Goal: Find specific page/section: Find specific page/section

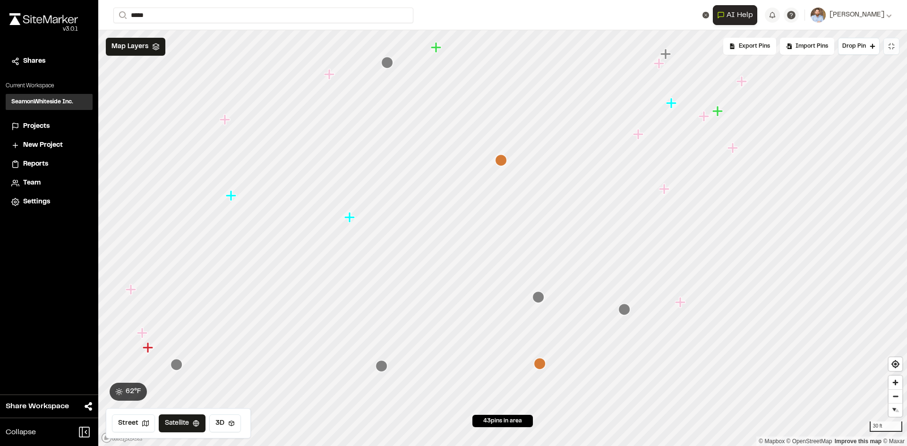
click at [893, 49] on icon at bounding box center [893, 48] width 1 height 1
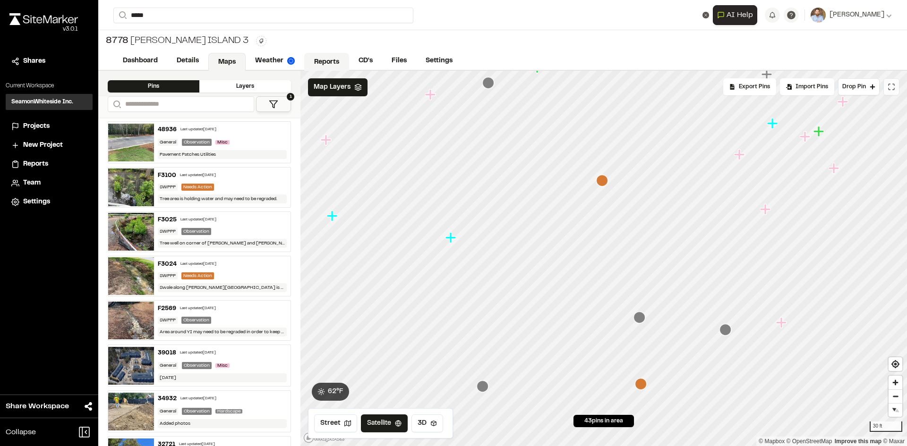
click at [323, 63] on link "Reports" at bounding box center [326, 62] width 45 height 18
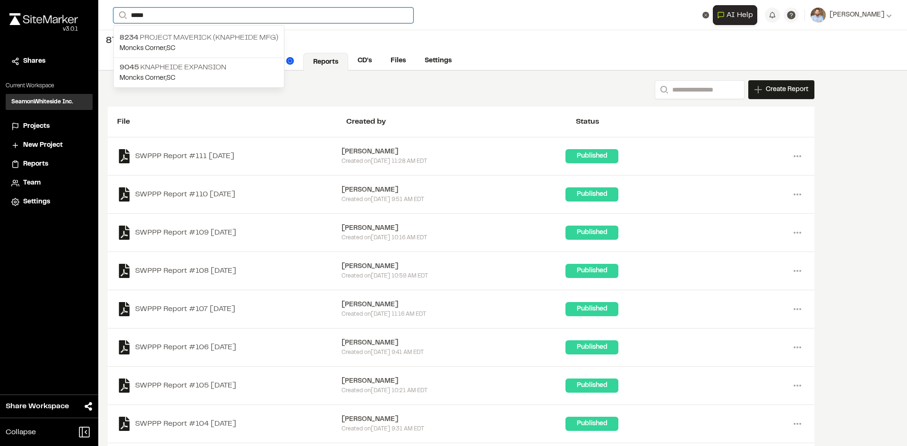
click at [161, 14] on input "*****" at bounding box center [263, 16] width 300 height 16
type input "*******"
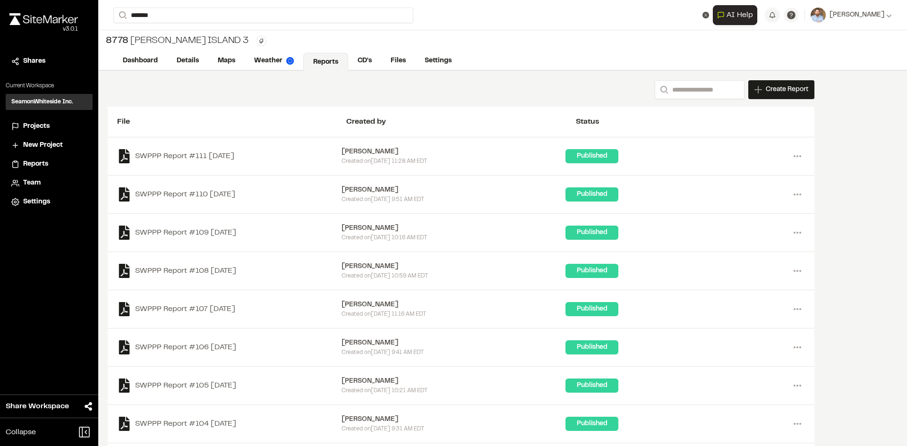
click at [197, 44] on p "[PERSON_NAME] , [GEOGRAPHIC_DATA]" at bounding box center [240, 48] width 242 height 10
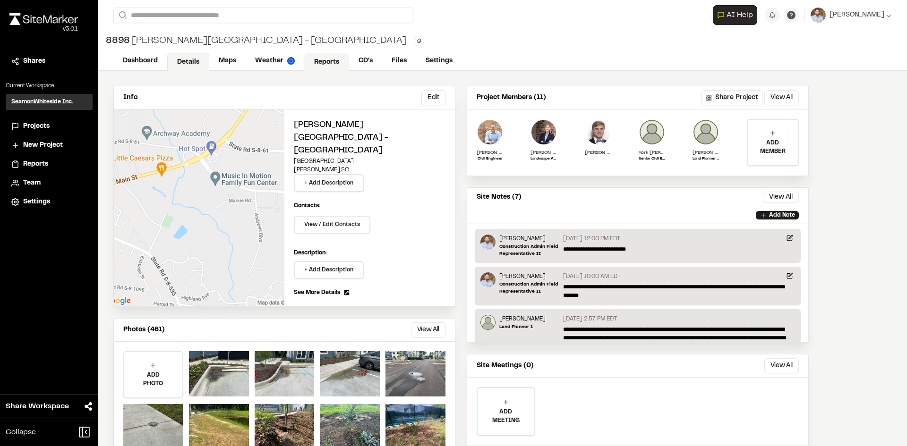
click at [332, 60] on link "Reports" at bounding box center [326, 62] width 45 height 18
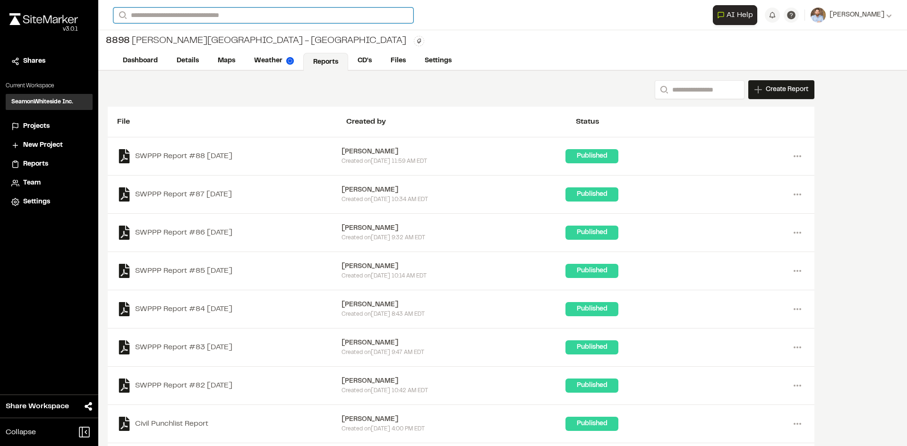
click at [153, 16] on input "Search" at bounding box center [263, 16] width 300 height 16
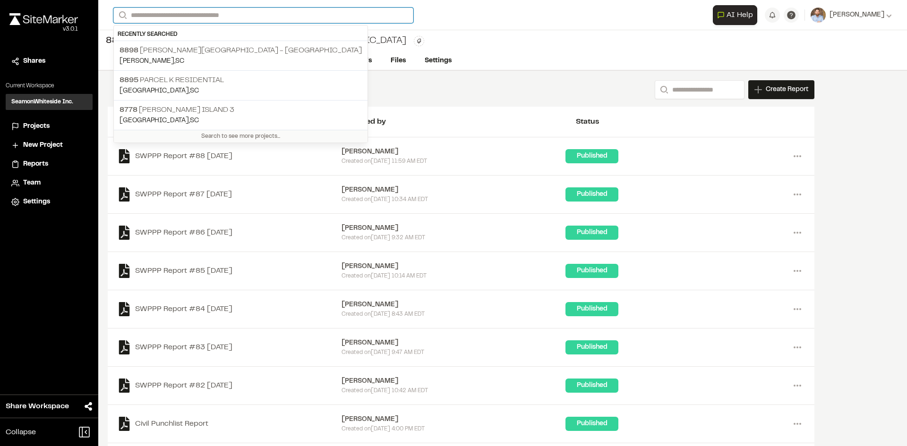
click at [153, 16] on input "Search" at bounding box center [263, 16] width 300 height 16
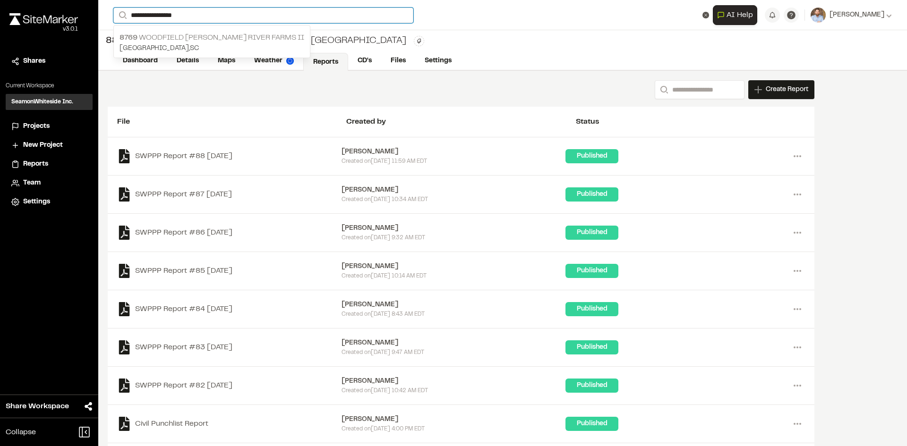
type input "**********"
click at [199, 42] on p "8769 [GEOGRAPHIC_DATA][PERSON_NAME] II" at bounding box center [211, 37] width 185 height 11
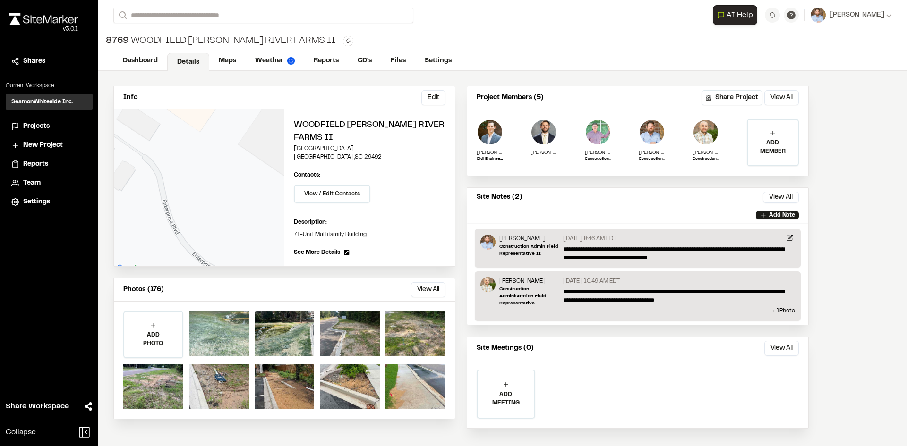
click at [228, 331] on div at bounding box center [219, 333] width 60 height 45
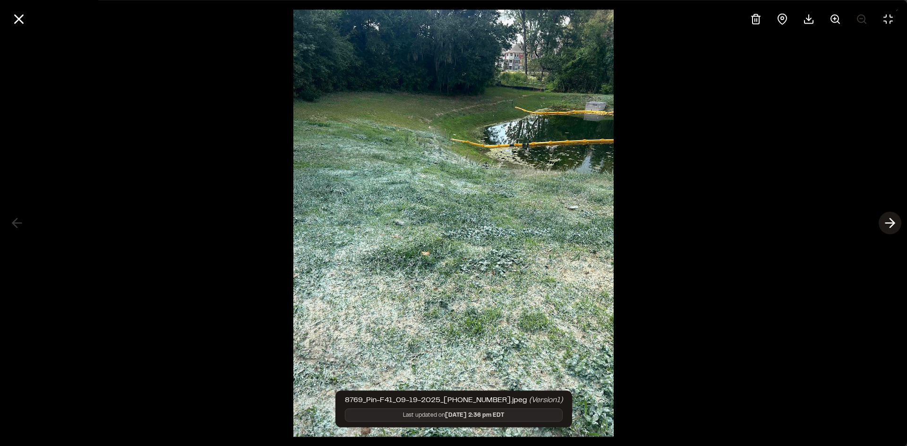
click at [891, 222] on icon at bounding box center [889, 223] width 15 height 16
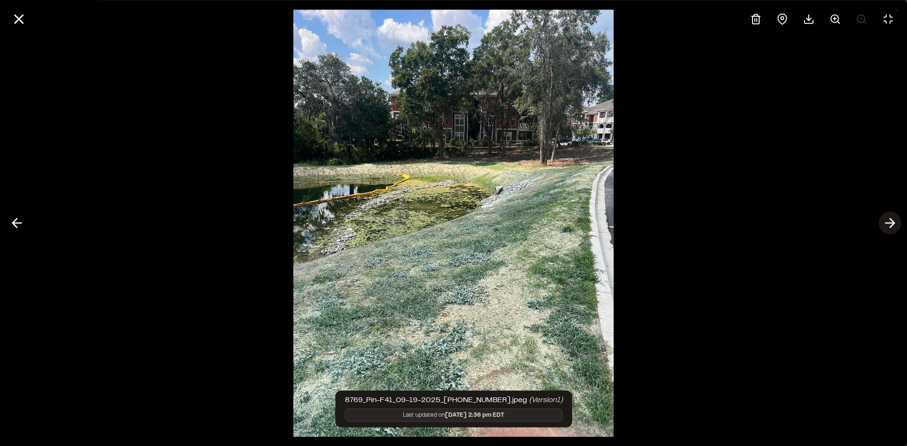
click at [891, 222] on icon at bounding box center [889, 223] width 15 height 16
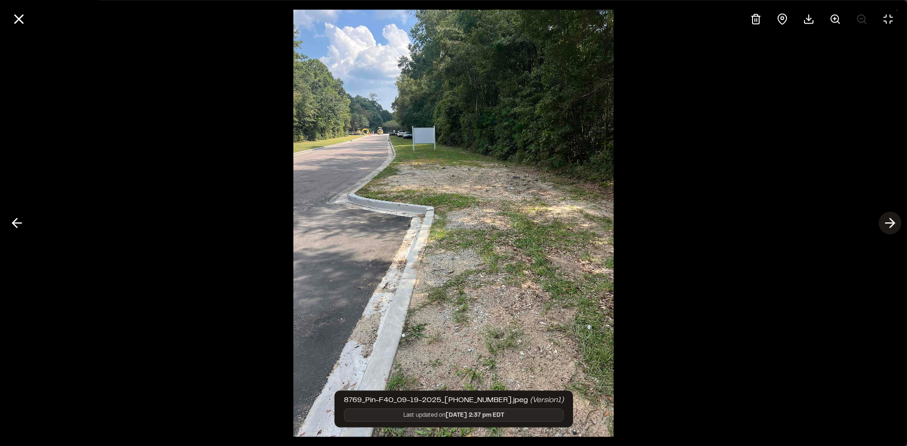
click at [891, 222] on icon at bounding box center [889, 223] width 15 height 16
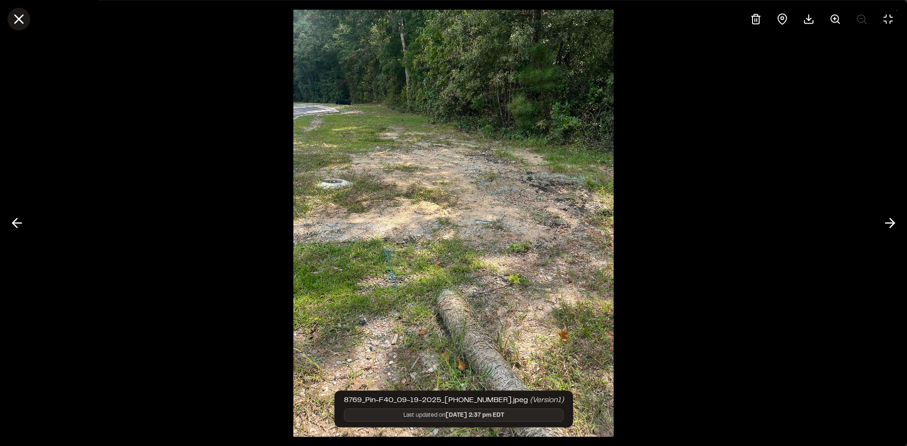
click at [21, 17] on line at bounding box center [19, 19] width 8 height 8
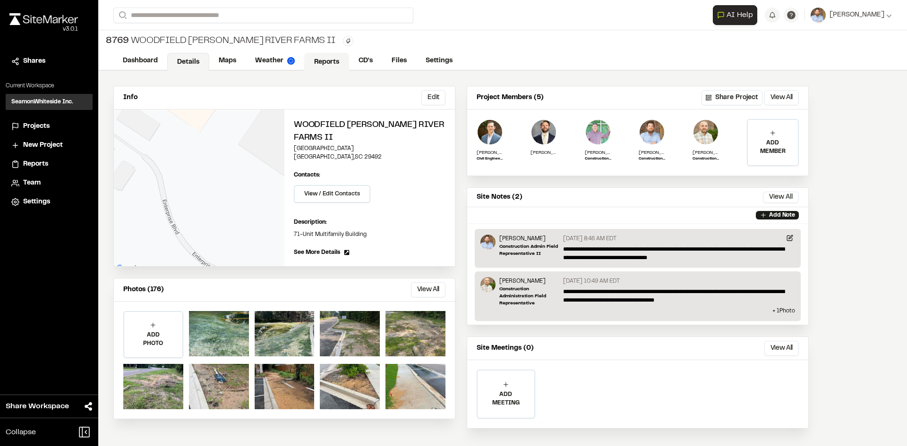
click at [330, 62] on link "Reports" at bounding box center [326, 62] width 45 height 18
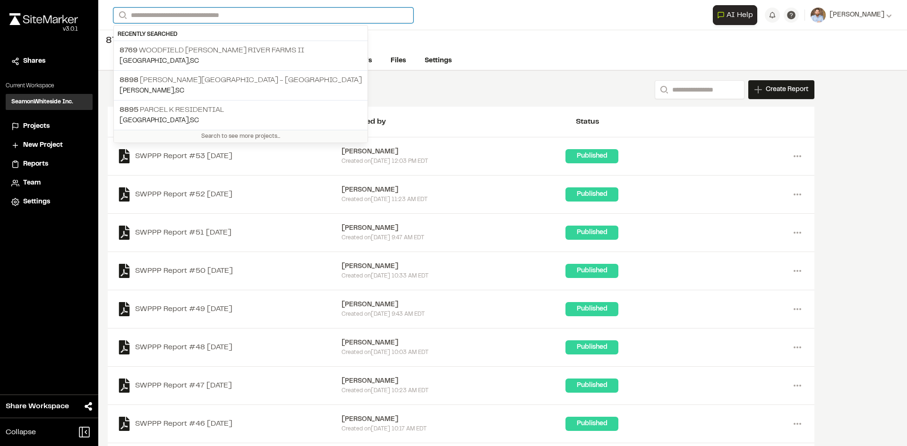
click at [148, 16] on input "Search" at bounding box center [263, 16] width 300 height 16
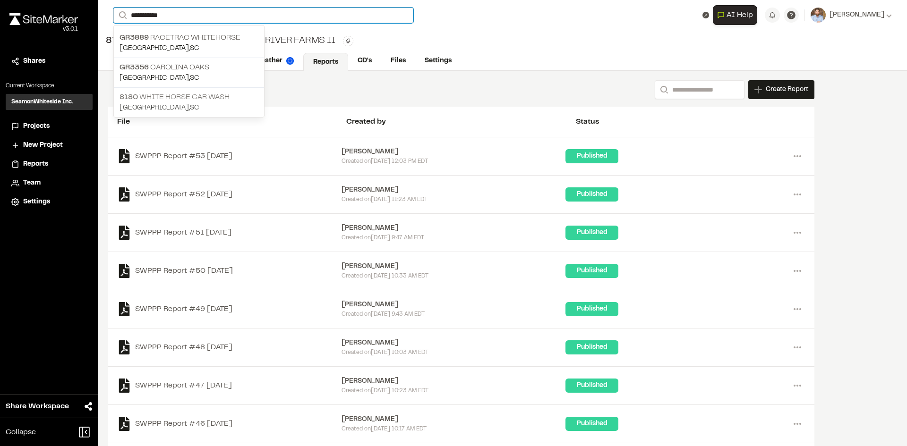
type input "**********"
click at [182, 94] on p "8180 White Horse Car Wash" at bounding box center [188, 97] width 139 height 11
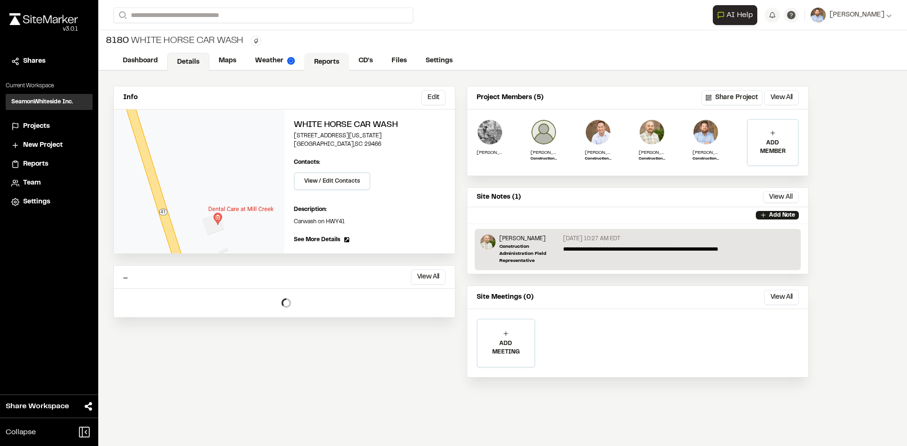
click at [328, 58] on link "Reports" at bounding box center [326, 62] width 45 height 18
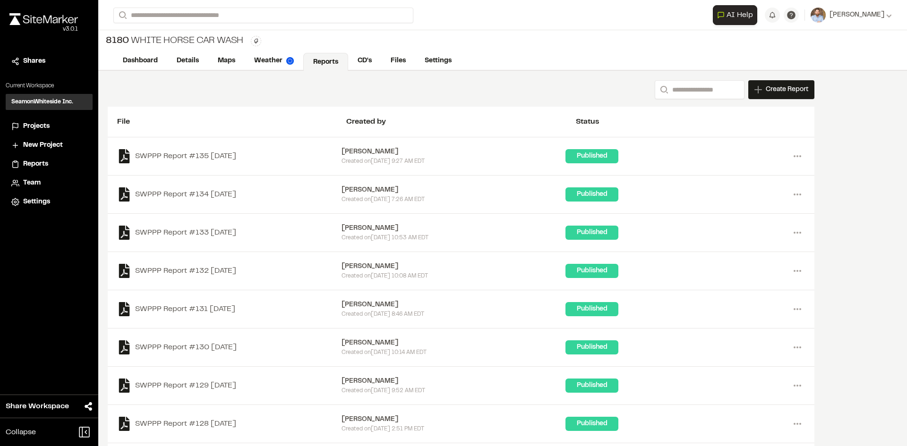
click at [42, 164] on span "Reports" at bounding box center [35, 164] width 25 height 10
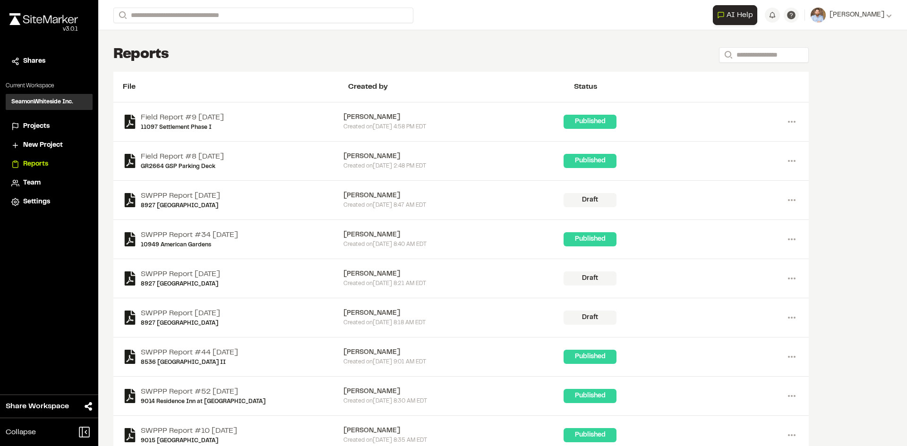
click at [41, 126] on span "Projects" at bounding box center [36, 126] width 26 height 10
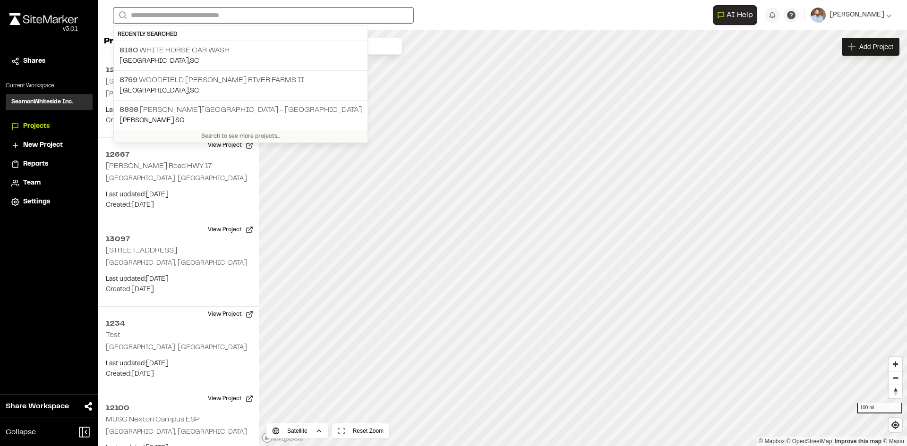
click at [149, 13] on input "Search" at bounding box center [263, 16] width 300 height 16
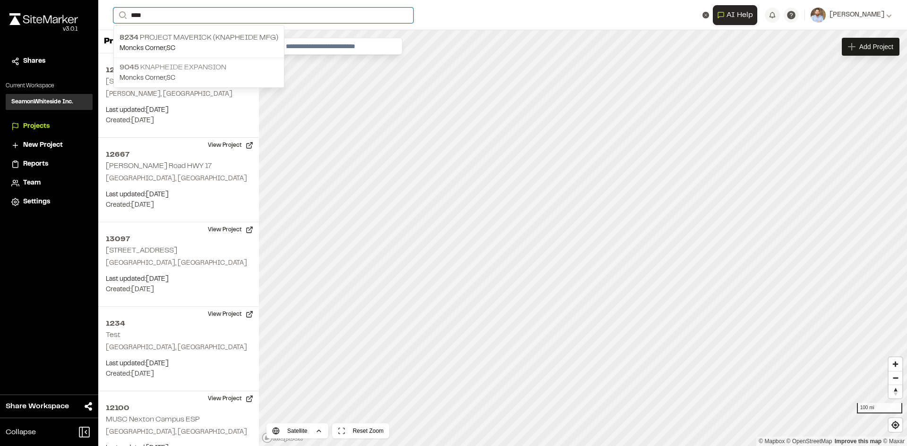
type input "****"
click at [177, 68] on p "9045 Knapheide Expansion" at bounding box center [198, 67] width 159 height 11
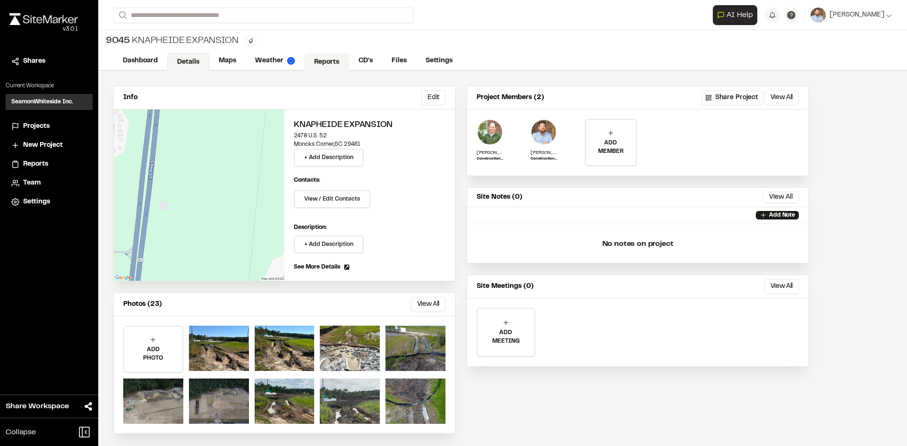
click at [331, 59] on link "Reports" at bounding box center [326, 62] width 45 height 18
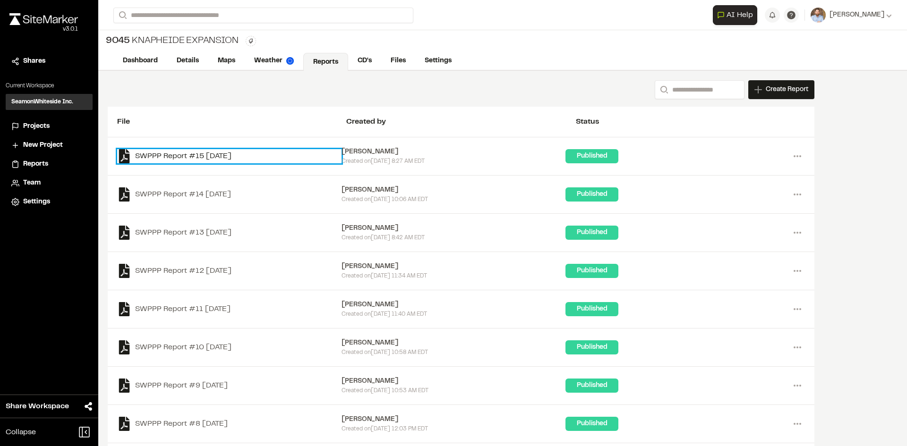
click at [228, 156] on link "SWPPP Report #15 [DATE]" at bounding box center [229, 156] width 224 height 14
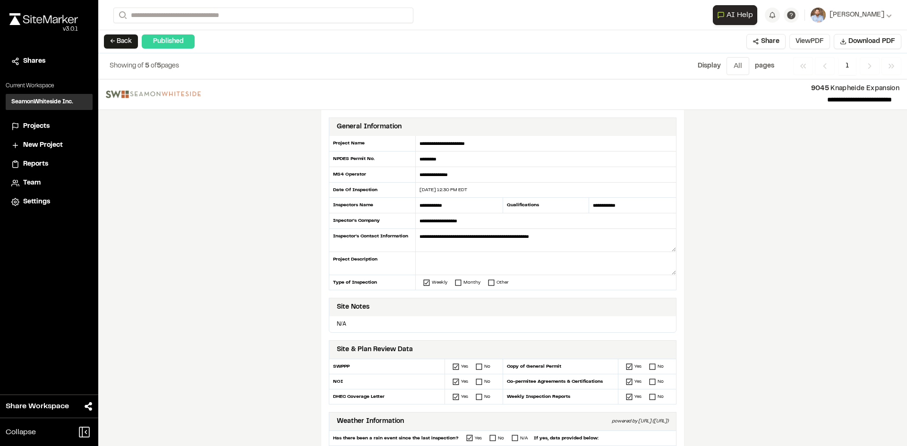
click at [814, 47] on button "View PDF" at bounding box center [809, 41] width 41 height 15
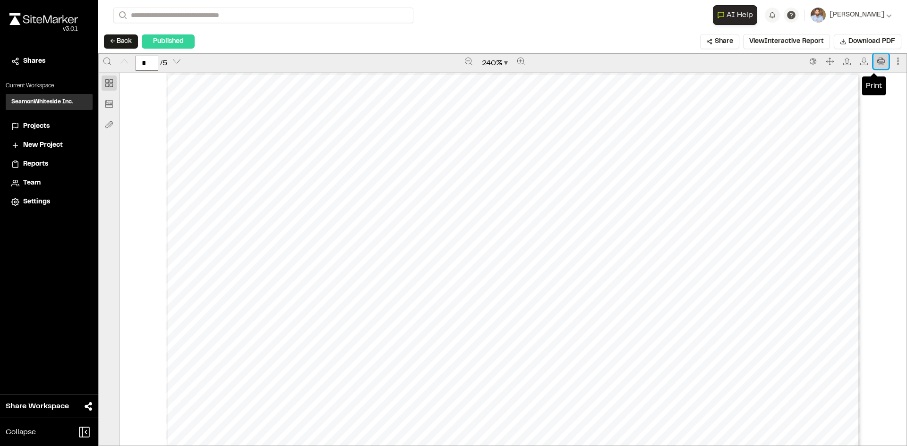
click at [877, 65] on icon "Print" at bounding box center [880, 61] width 7 height 7
click at [34, 126] on span "Projects" at bounding box center [36, 126] width 26 height 10
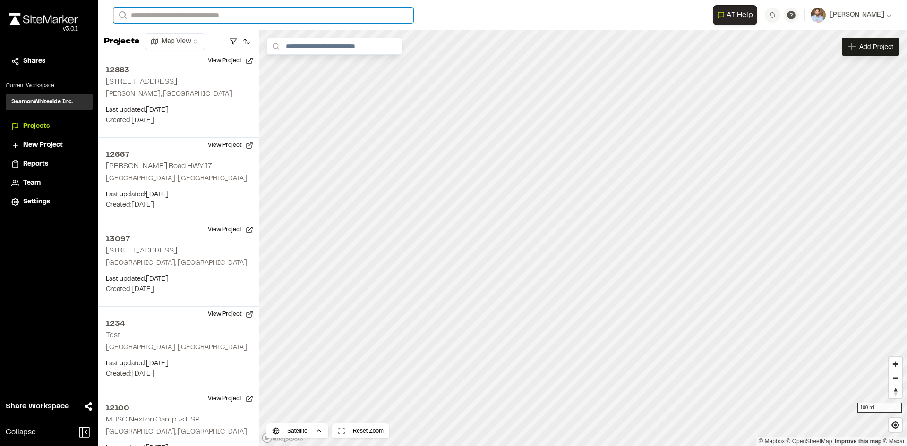
click at [155, 14] on input "Search" at bounding box center [263, 16] width 300 height 16
type input "**********"
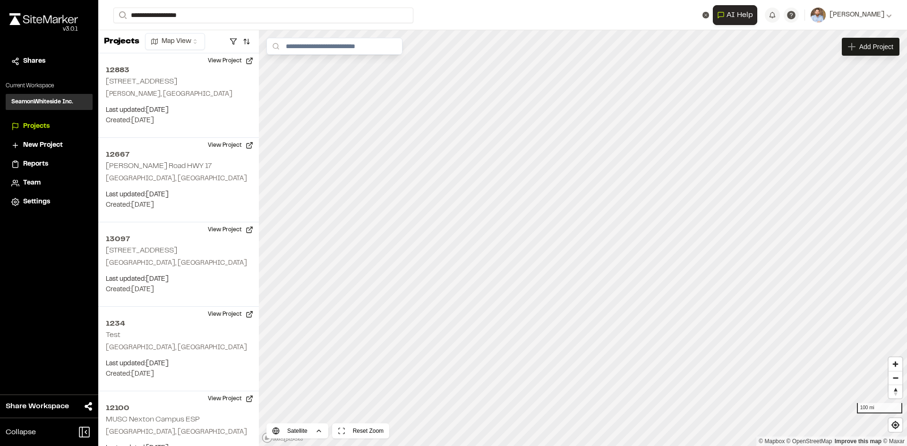
click at [187, 41] on p "[STREET_ADDRESS]" at bounding box center [188, 37] width 139 height 11
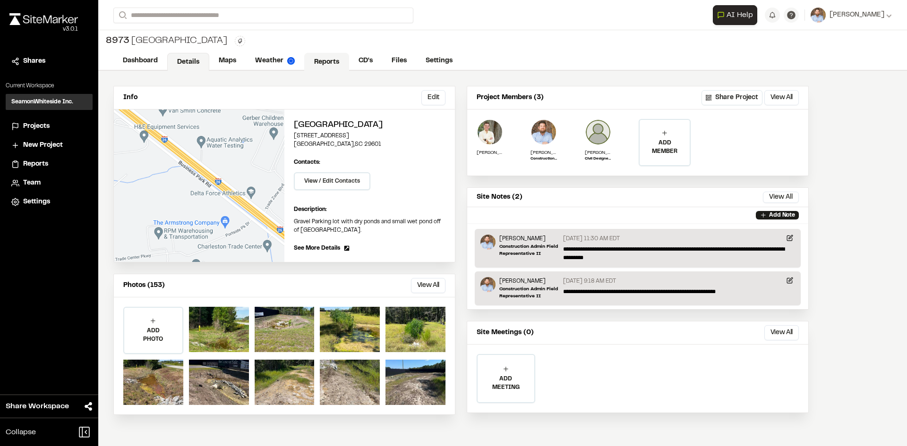
click at [319, 60] on link "Reports" at bounding box center [326, 62] width 45 height 18
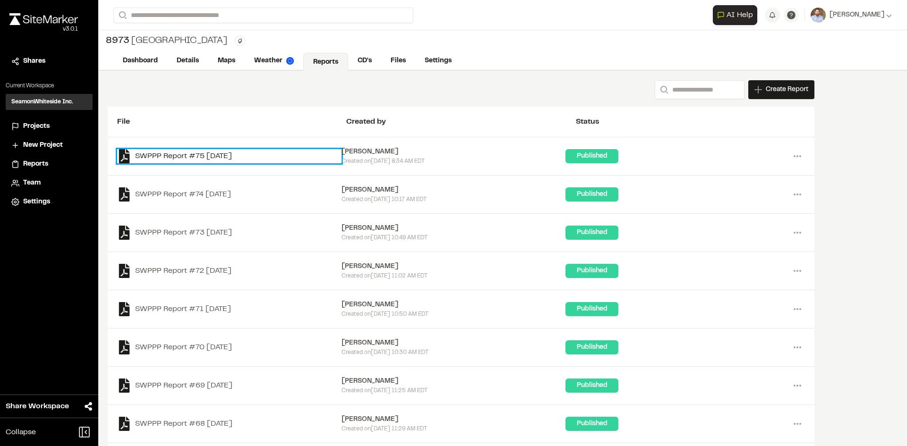
click at [237, 154] on link "SWPPP Report #75 [DATE]" at bounding box center [229, 156] width 224 height 14
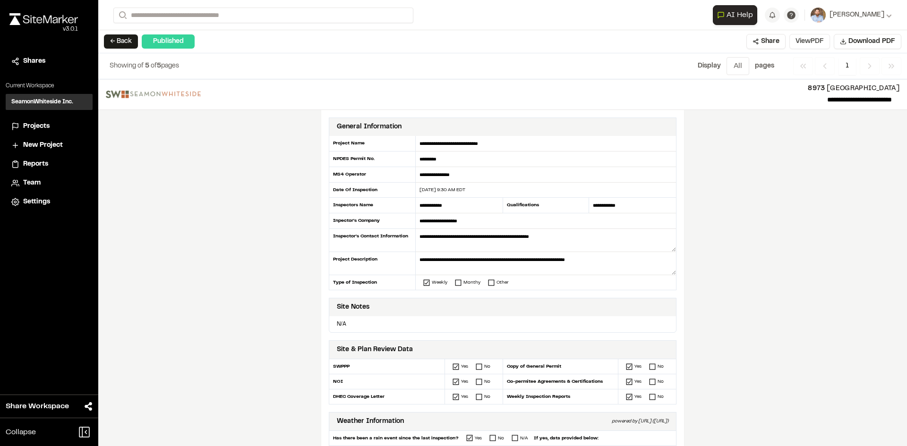
click at [813, 43] on button "View PDF" at bounding box center [809, 41] width 41 height 15
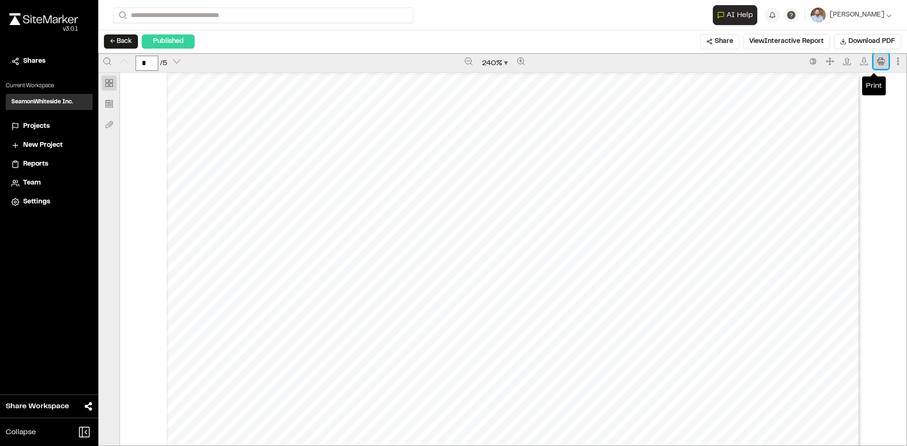
click at [877, 62] on icon "Print" at bounding box center [881, 62] width 8 height 8
click at [47, 125] on span "Projects" at bounding box center [36, 126] width 26 height 10
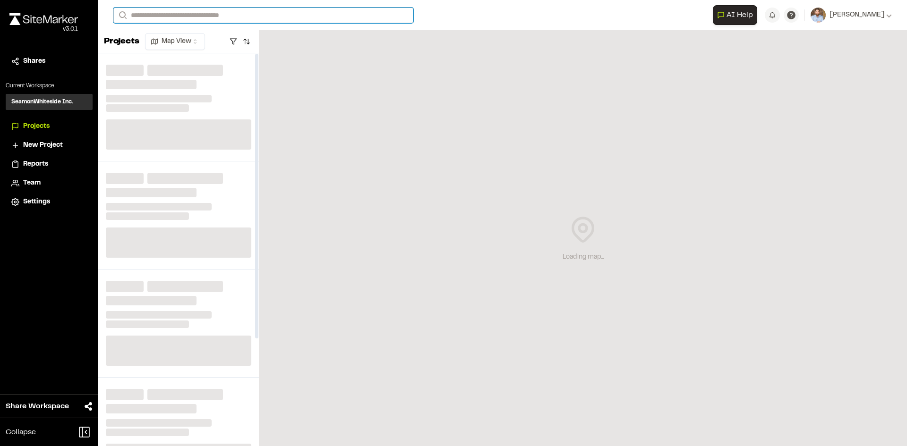
click at [155, 16] on input "Search" at bounding box center [263, 16] width 300 height 16
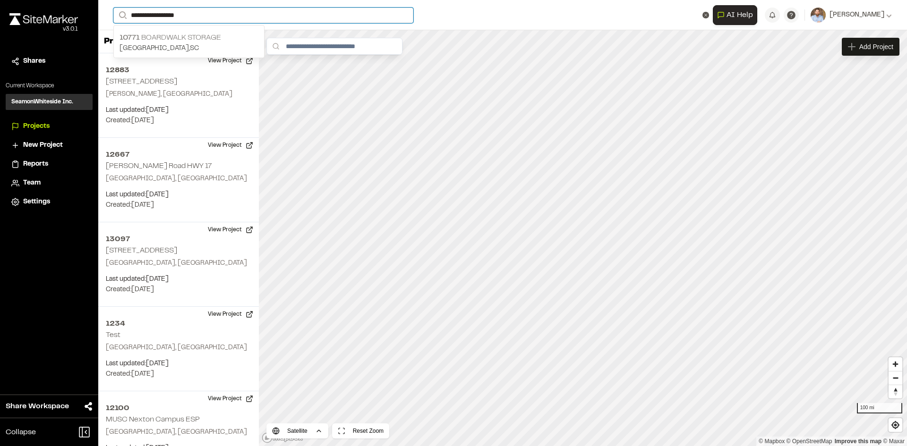
type input "**********"
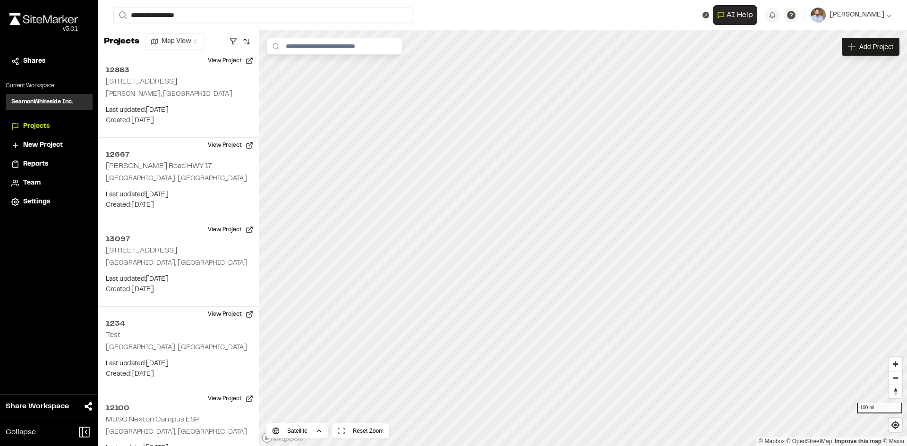
click at [177, 38] on p "10771 Boardwalk Storage" at bounding box center [188, 37] width 139 height 11
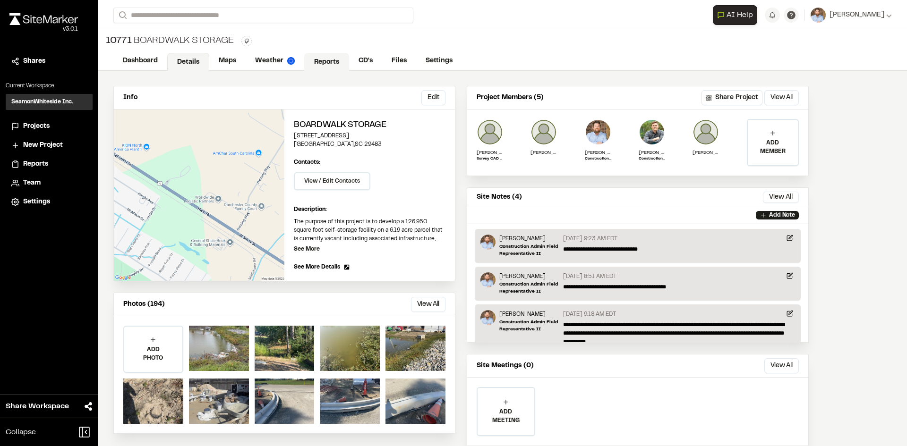
click at [328, 60] on link "Reports" at bounding box center [326, 62] width 45 height 18
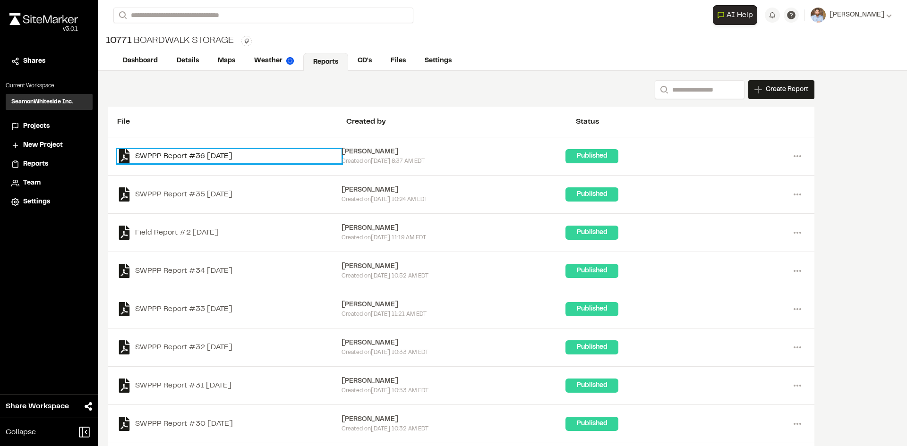
click at [223, 156] on link "SWPPP Report #36 [DATE]" at bounding box center [229, 156] width 224 height 14
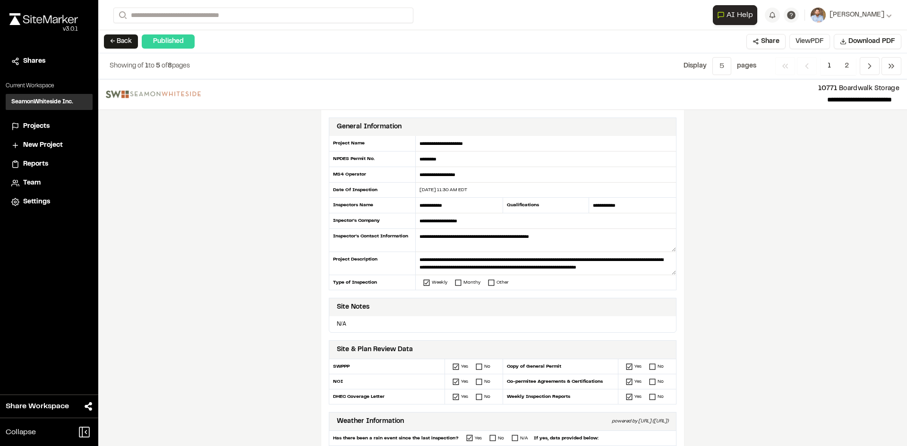
click at [815, 42] on button "View PDF" at bounding box center [809, 41] width 41 height 15
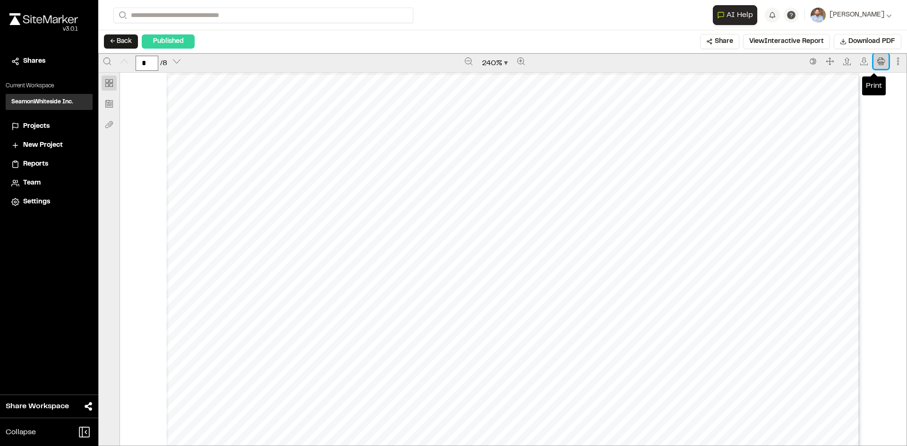
click at [877, 60] on icon "Print" at bounding box center [880, 61] width 7 height 7
click at [38, 128] on span "Projects" at bounding box center [36, 126] width 26 height 10
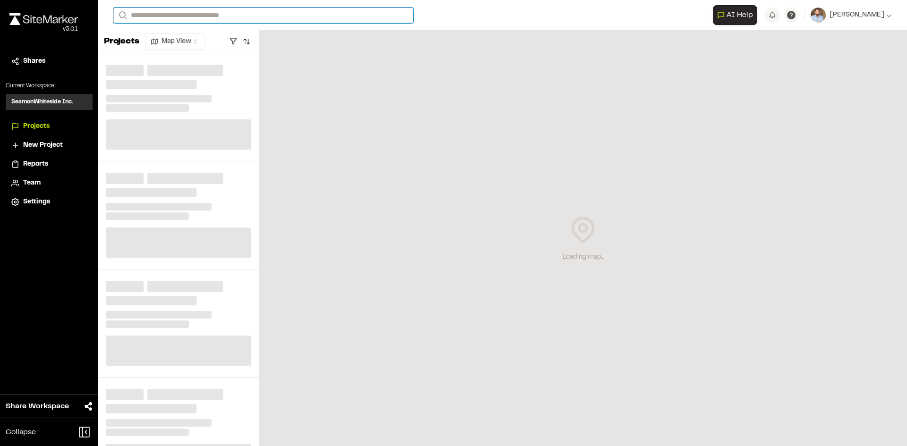
click at [153, 15] on input "Search" at bounding box center [263, 16] width 300 height 16
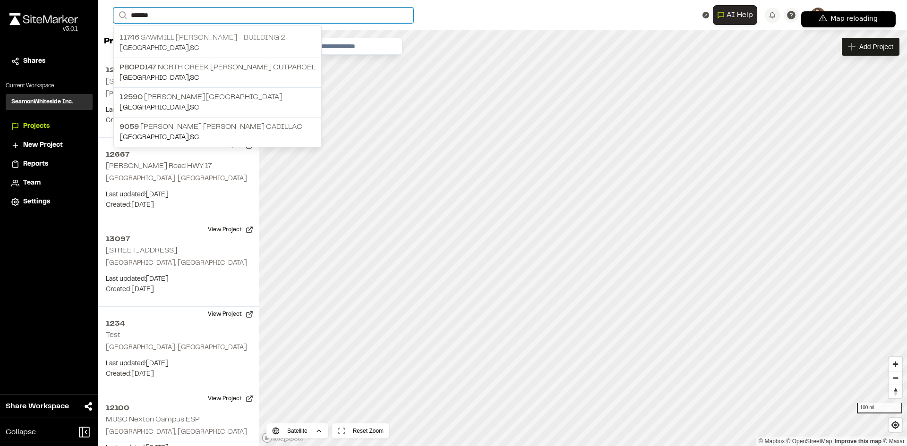
type input "*******"
click at [184, 39] on p "[STREET_ADDRESS][PERSON_NAME]" at bounding box center [217, 37] width 196 height 11
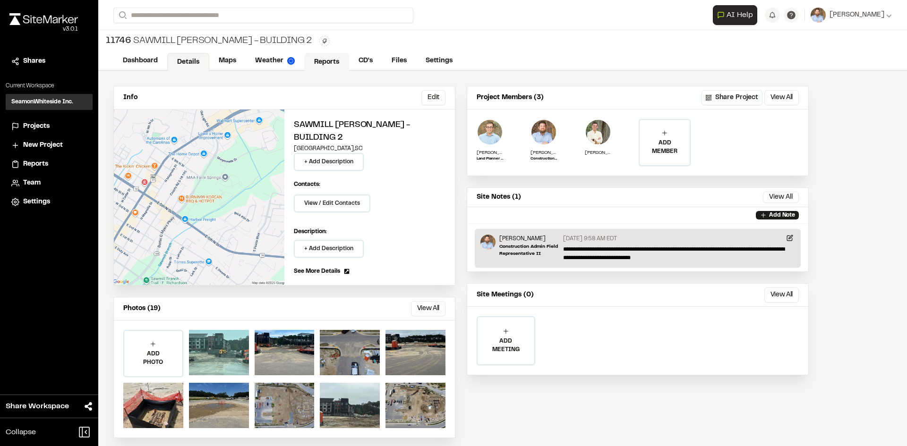
click at [328, 59] on link "Reports" at bounding box center [326, 62] width 45 height 18
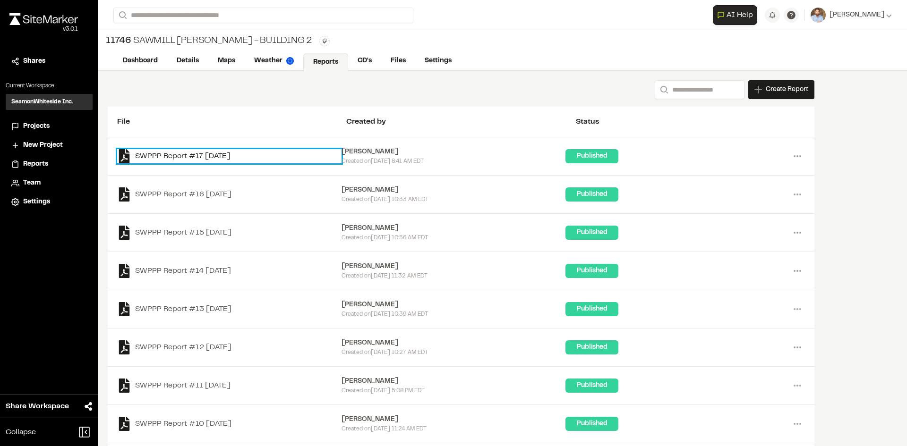
click at [227, 155] on link "SWPPP Report #17 [DATE]" at bounding box center [229, 156] width 224 height 14
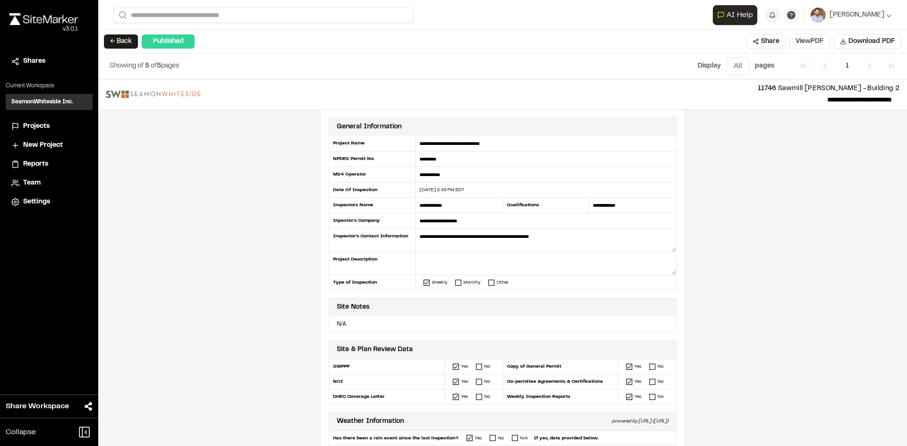
click at [818, 45] on button "View PDF" at bounding box center [809, 41] width 41 height 15
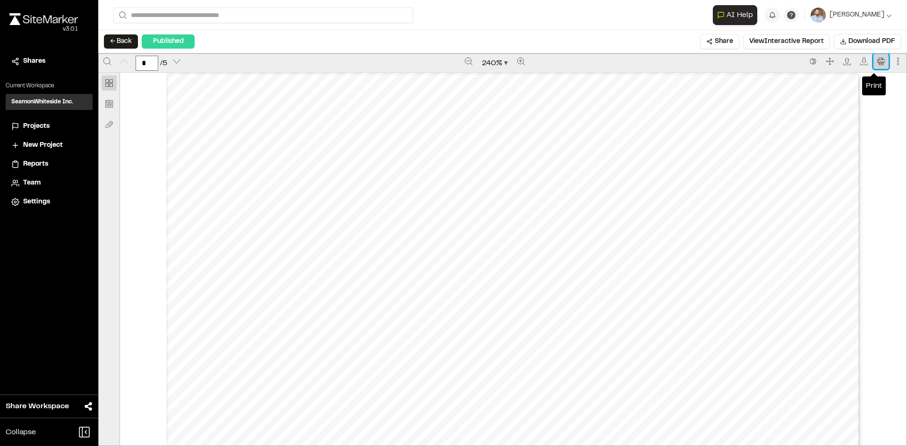
click at [877, 60] on icon "Print" at bounding box center [881, 62] width 8 height 8
click at [39, 127] on span "Projects" at bounding box center [36, 126] width 26 height 10
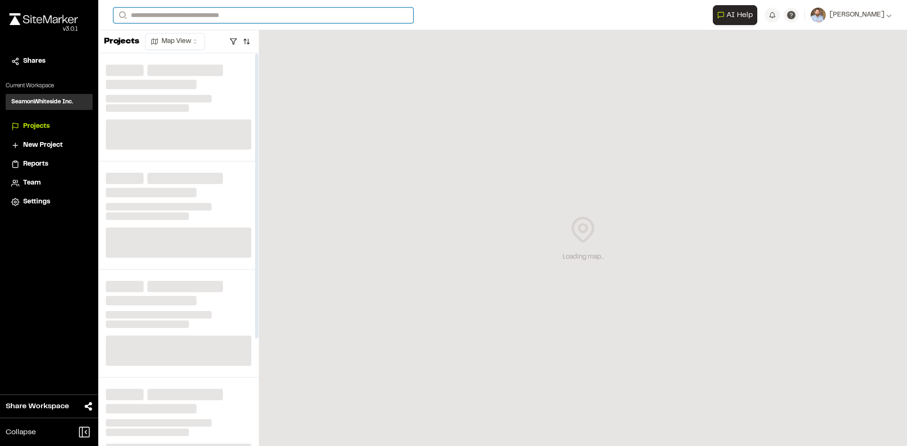
click at [170, 14] on input "Search" at bounding box center [263, 16] width 300 height 16
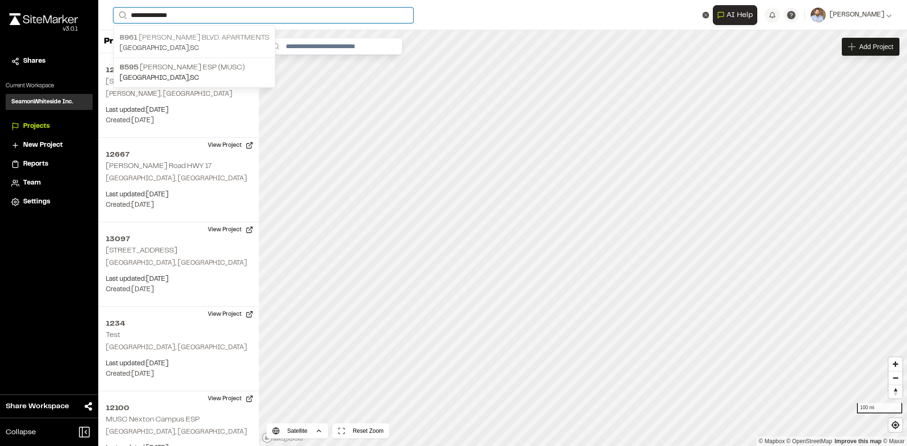
type input "**********"
click at [205, 41] on p "[STREET_ADDRESS][PERSON_NAME] Apartments" at bounding box center [194, 37] width 150 height 11
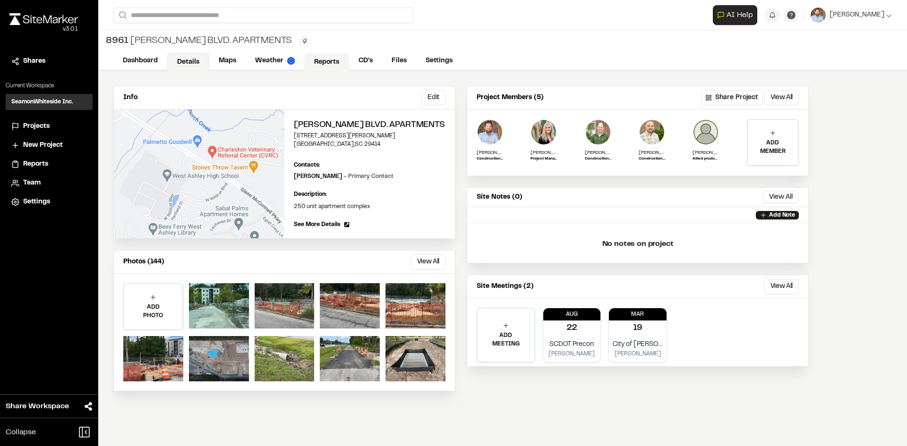
click at [329, 58] on link "Reports" at bounding box center [326, 62] width 45 height 18
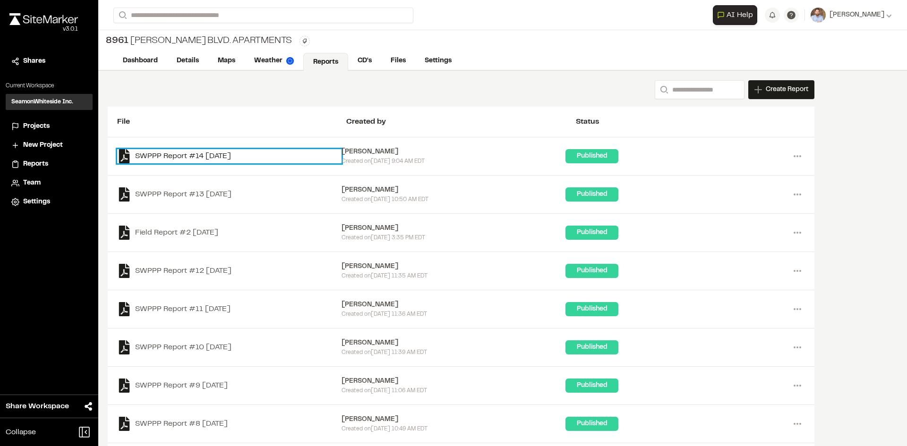
click at [235, 155] on link "SWPPP Report #14 [DATE]" at bounding box center [229, 156] width 224 height 14
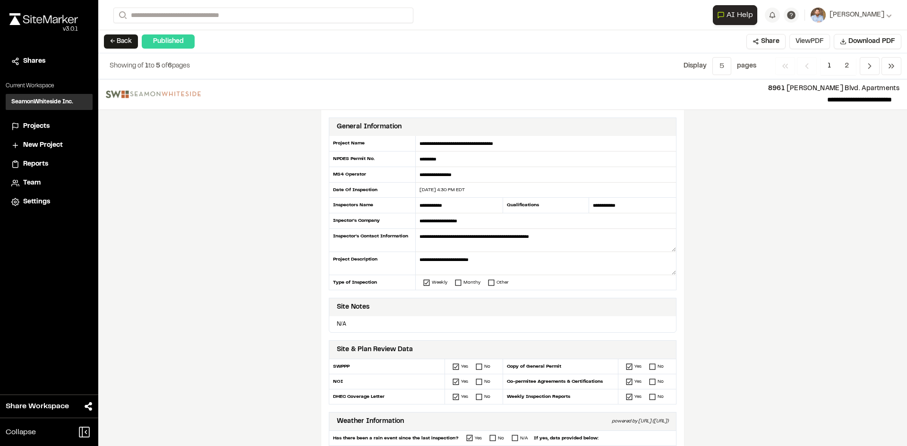
click at [817, 44] on button "View PDF" at bounding box center [809, 41] width 41 height 15
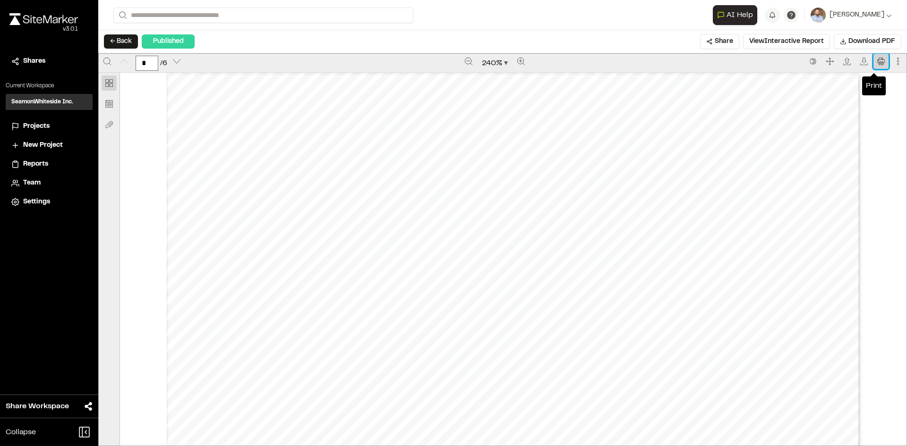
click at [877, 58] on icon "Print" at bounding box center [881, 62] width 8 height 8
click at [44, 128] on span "Projects" at bounding box center [36, 126] width 26 height 10
